Goal: Transaction & Acquisition: Purchase product/service

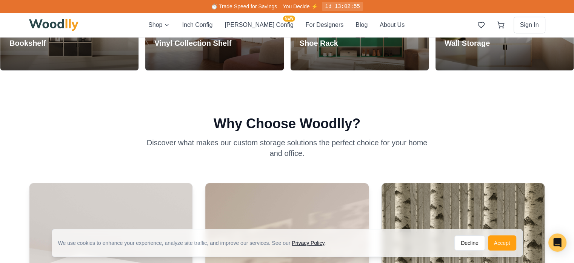
scroll to position [321, 0]
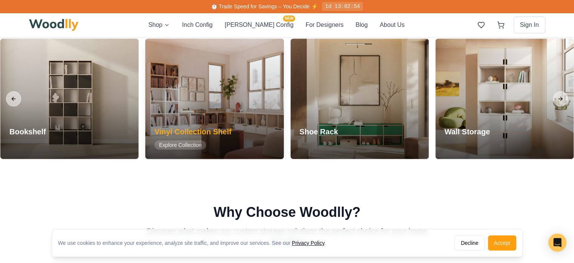
click at [220, 123] on div "Vinyl Collection Shelf Explore Collection" at bounding box center [192, 138] width 95 height 42
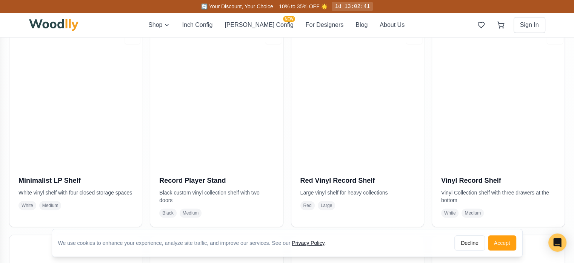
scroll to position [576, 0]
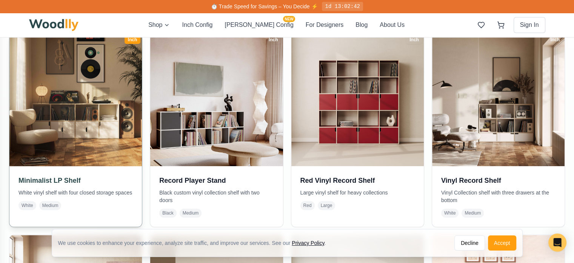
click at [107, 125] on img at bounding box center [75, 99] width 139 height 139
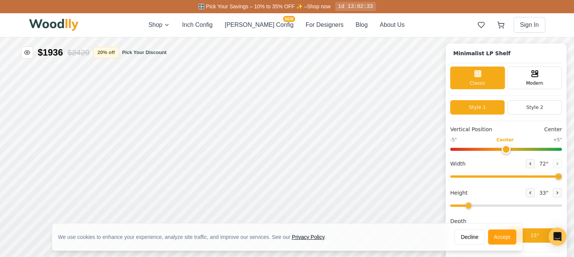
type input "72"
type input "2"
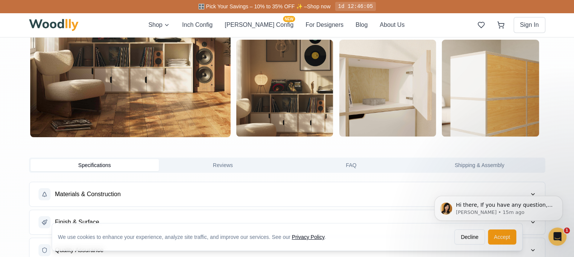
scroll to position [578, 3]
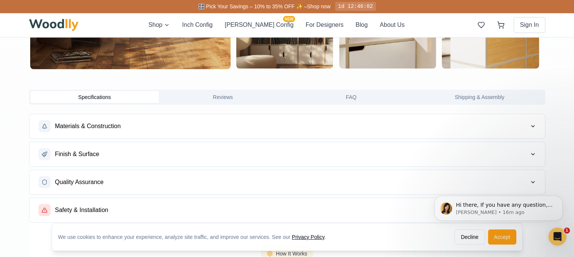
click at [86, 155] on span "Finish & Surface" at bounding box center [77, 154] width 44 height 9
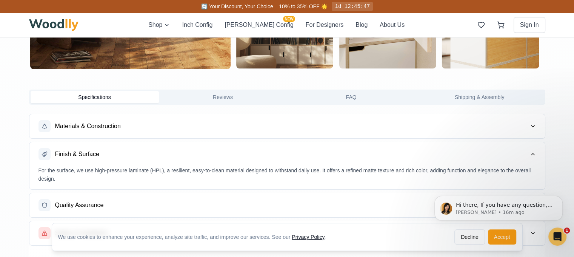
scroll to position [599, 3]
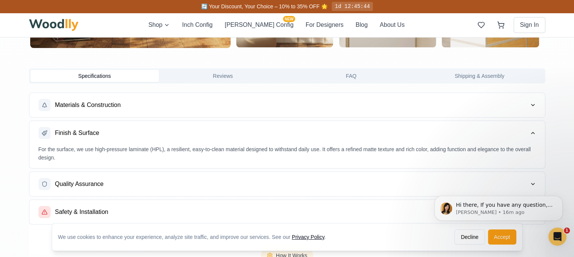
click at [97, 104] on span "Materials & Construction" at bounding box center [88, 104] width 66 height 9
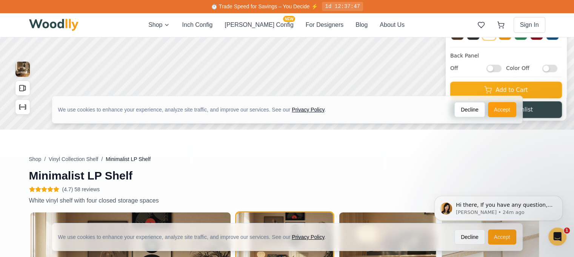
scroll to position [290, 3]
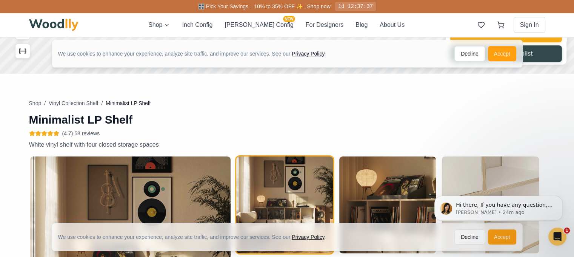
click at [82, 134] on span "(4.7) 58 reviews" at bounding box center [81, 134] width 38 height 8
click at [42, 134] on icon at bounding box center [44, 133] width 5 height 5
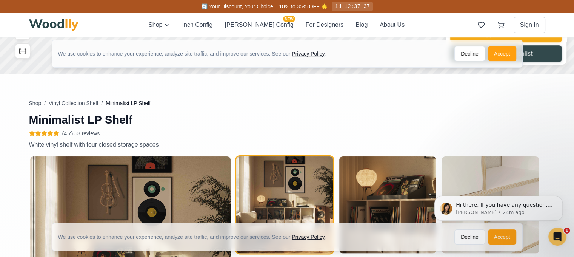
click at [42, 134] on icon at bounding box center [44, 133] width 5 height 5
click at [77, 134] on span "(4.7) 58 reviews" at bounding box center [81, 134] width 38 height 8
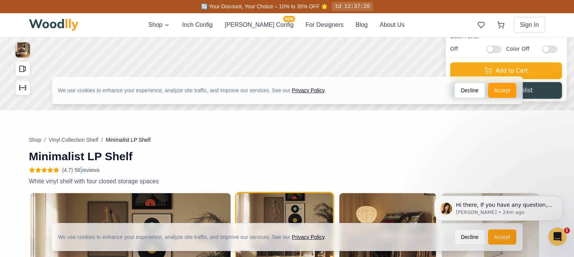
scroll to position [254, 3]
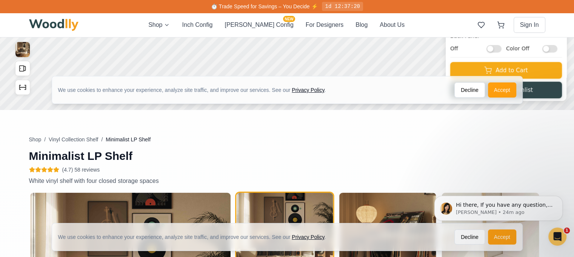
click at [54, 169] on icon at bounding box center [56, 169] width 5 height 5
click at [83, 170] on span "(4.7) 58 reviews" at bounding box center [81, 170] width 38 height 8
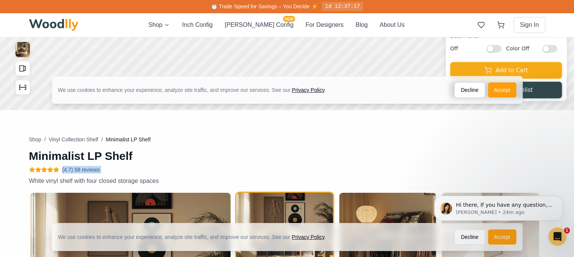
click at [83, 170] on span "(4.7) 58 reviews" at bounding box center [81, 170] width 38 height 8
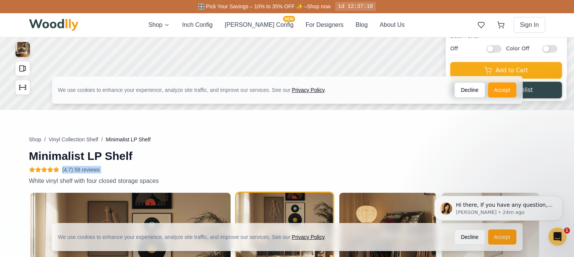
click at [83, 170] on span "(4.7) 58 reviews" at bounding box center [81, 170] width 38 height 8
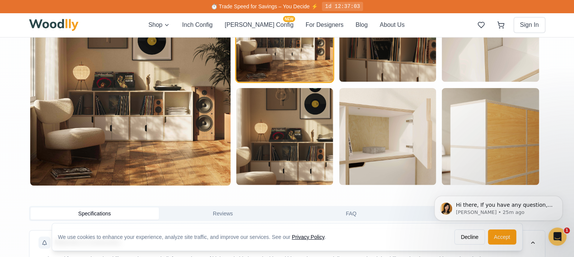
scroll to position [466, 3]
